Goal: Task Accomplishment & Management: Manage account settings

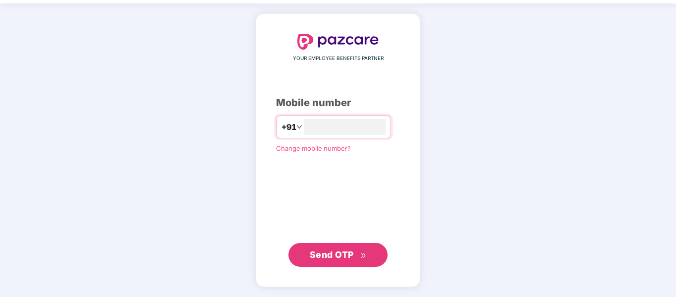
scroll to position [31, 0]
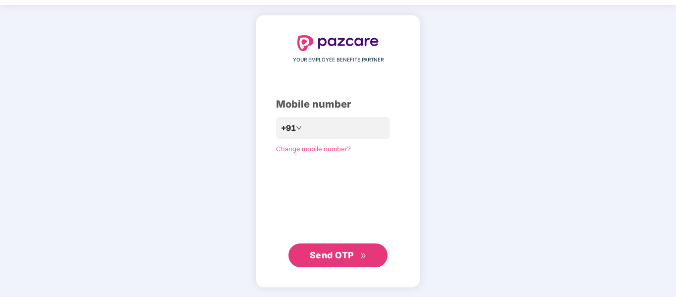
click at [295, 148] on span "Change mobile number?" at bounding box center [313, 149] width 75 height 8
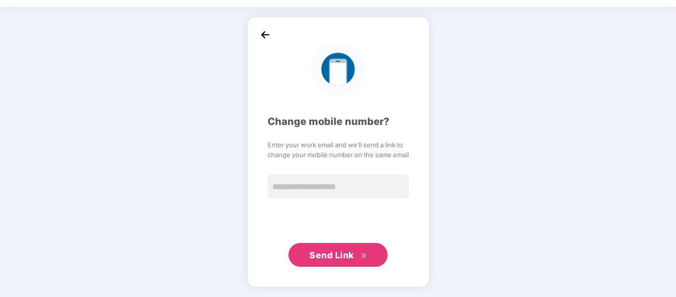
scroll to position [26, 0]
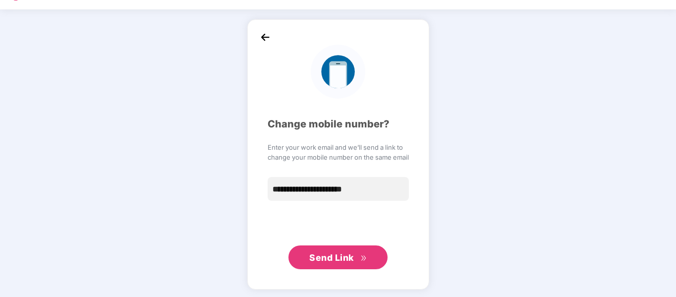
click at [322, 252] on span "Send Link" at bounding box center [337, 258] width 57 height 14
click at [322, 252] on span "Send Link" at bounding box center [331, 257] width 45 height 10
click at [336, 251] on span "Send Link" at bounding box center [337, 258] width 57 height 14
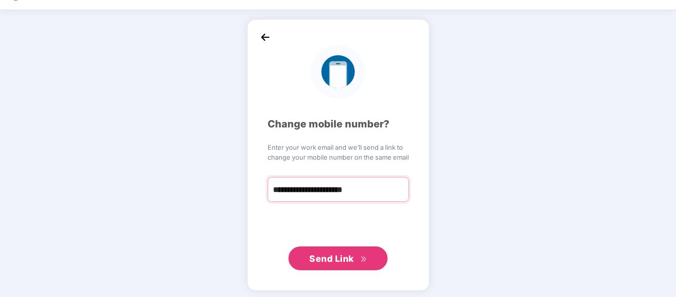
click at [387, 192] on input "**********" at bounding box center [338, 189] width 141 height 25
type input "**********"
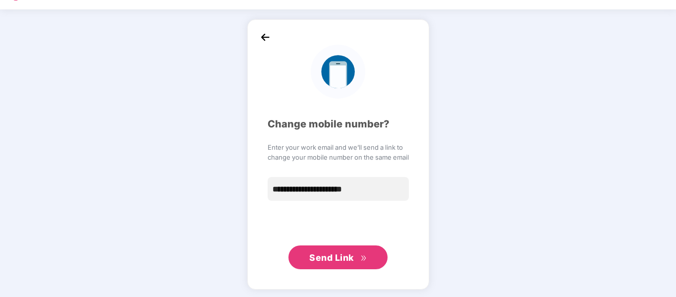
click at [333, 256] on span "Send Link" at bounding box center [331, 257] width 45 height 10
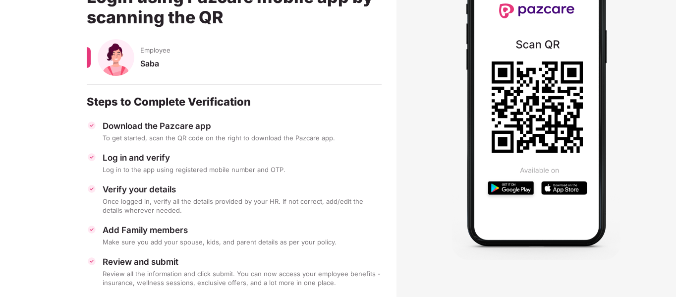
scroll to position [113, 0]
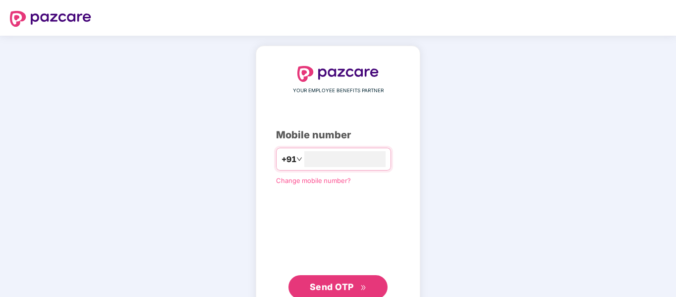
type input "**********"
click at [335, 284] on span "Send OTP" at bounding box center [332, 285] width 44 height 10
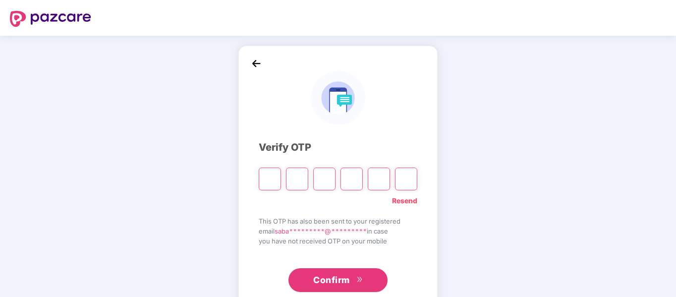
type input "*"
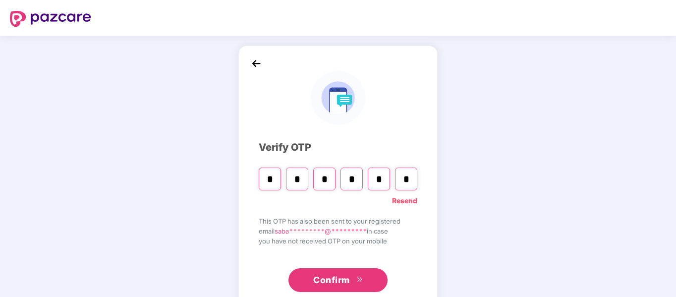
type input "*"
click at [343, 278] on span "Confirm" at bounding box center [331, 280] width 37 height 14
click at [414, 182] on input "*" at bounding box center [406, 179] width 22 height 23
type input "*"
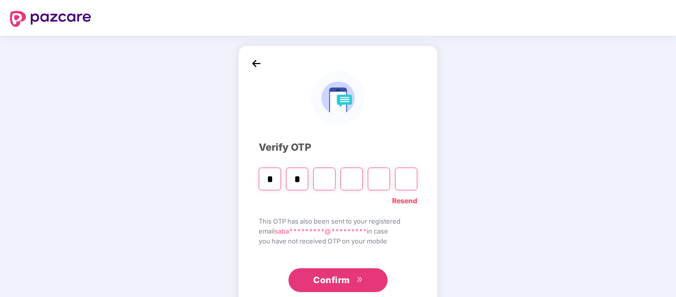
type input "*"
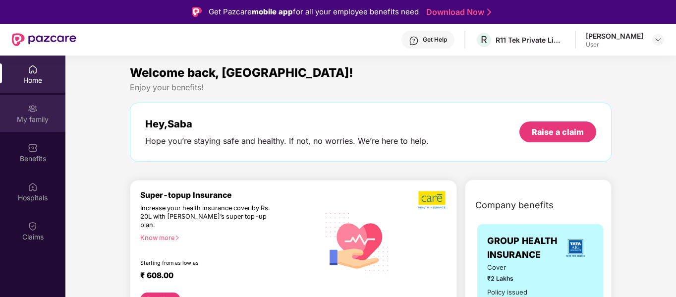
click at [38, 113] on div "My family" at bounding box center [32, 113] width 65 height 37
